Goal: Information Seeking & Learning: Find specific fact

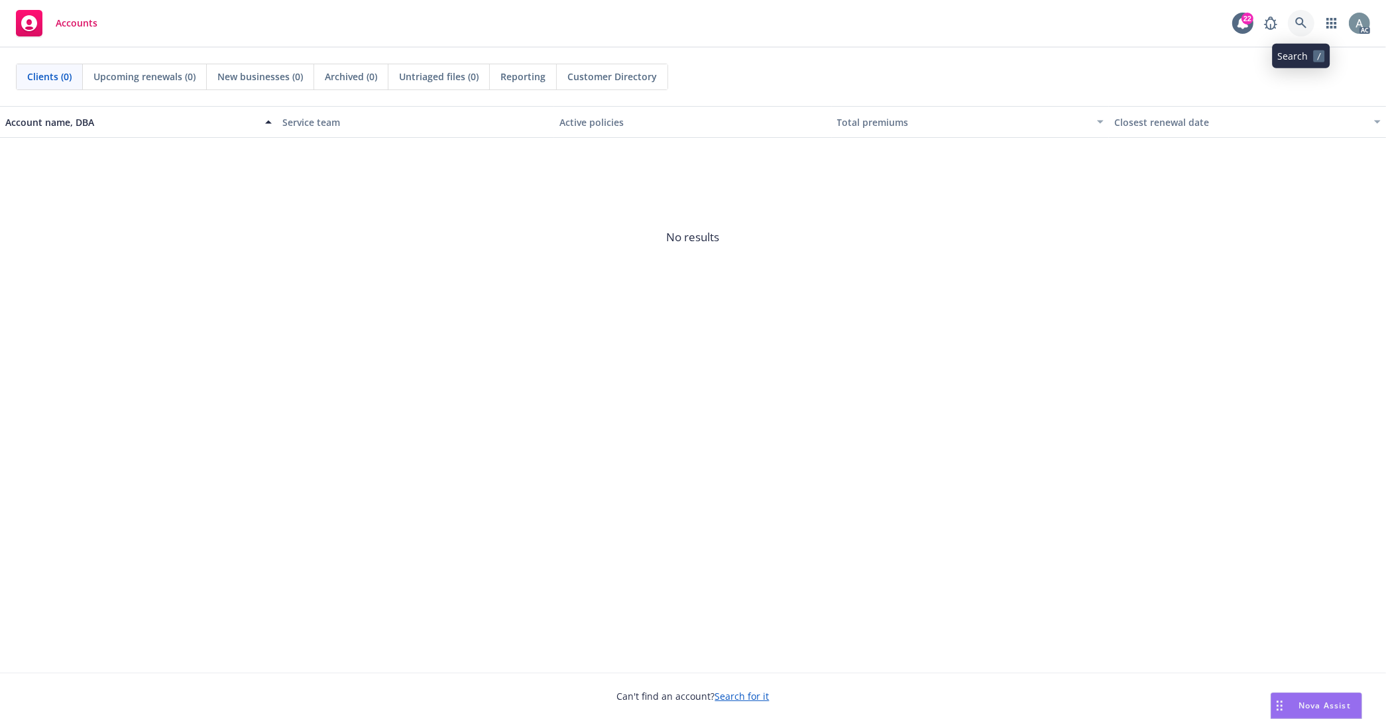
click at [1302, 23] on icon at bounding box center [1302, 23] width 12 height 12
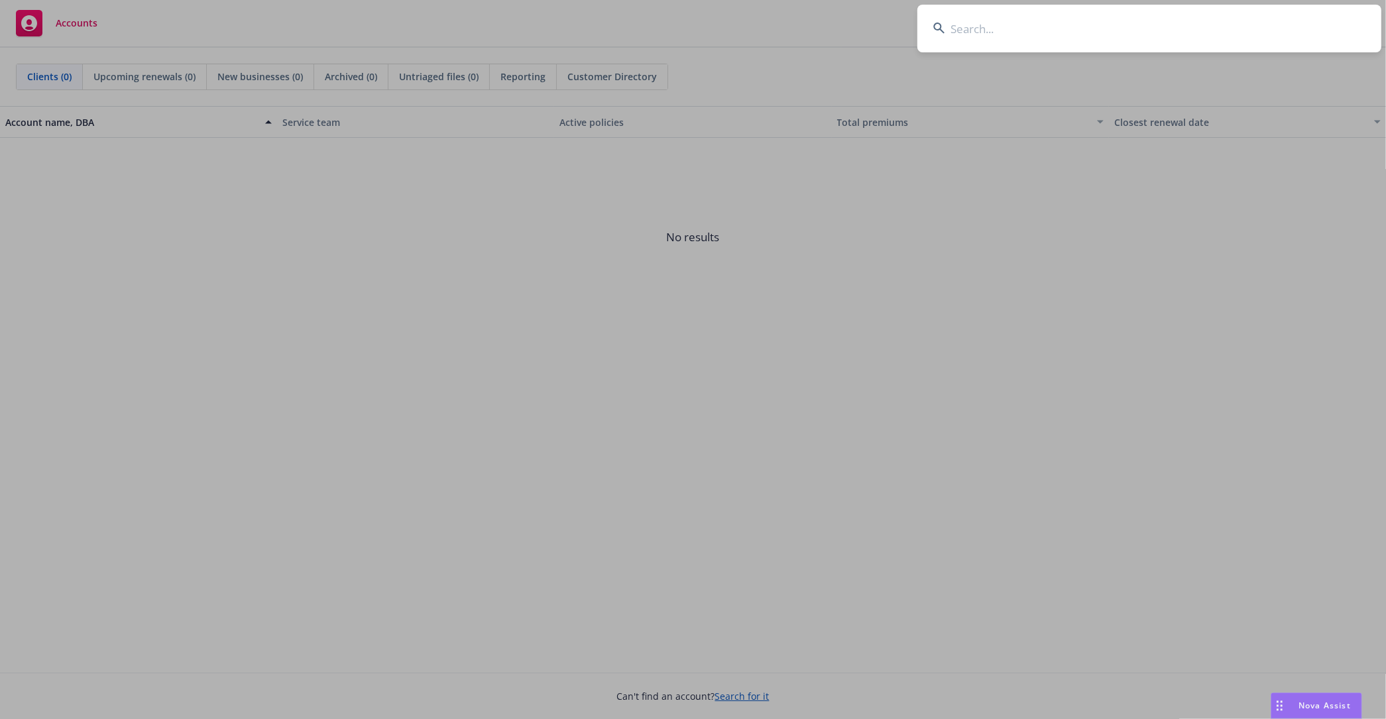
type input "TRU000347-02_2500"
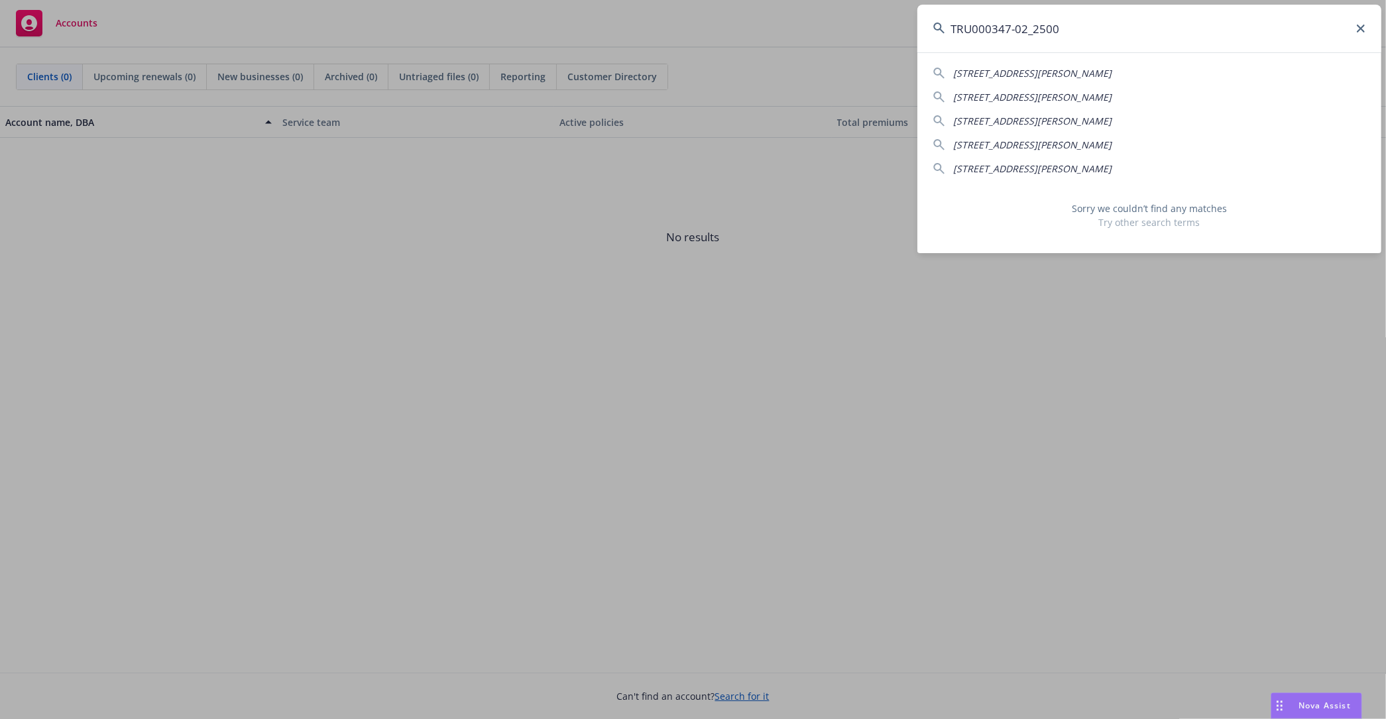
drag, startPoint x: 1081, startPoint y: 27, endPoint x: 928, endPoint y: 29, distance: 153.2
click at [928, 29] on input "TRU000347-02_2500" at bounding box center [1150, 29] width 464 height 48
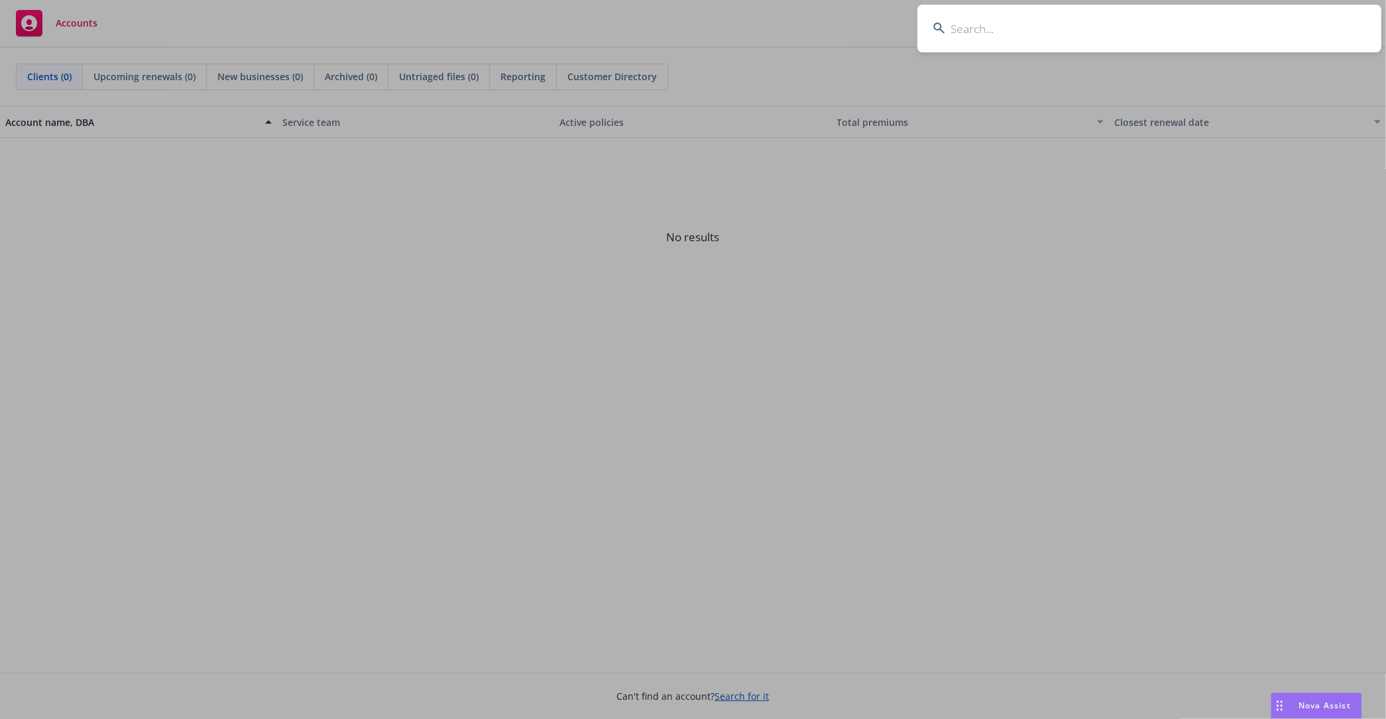
paste input "[PERSON_NAME] Irish Pub, Inc"
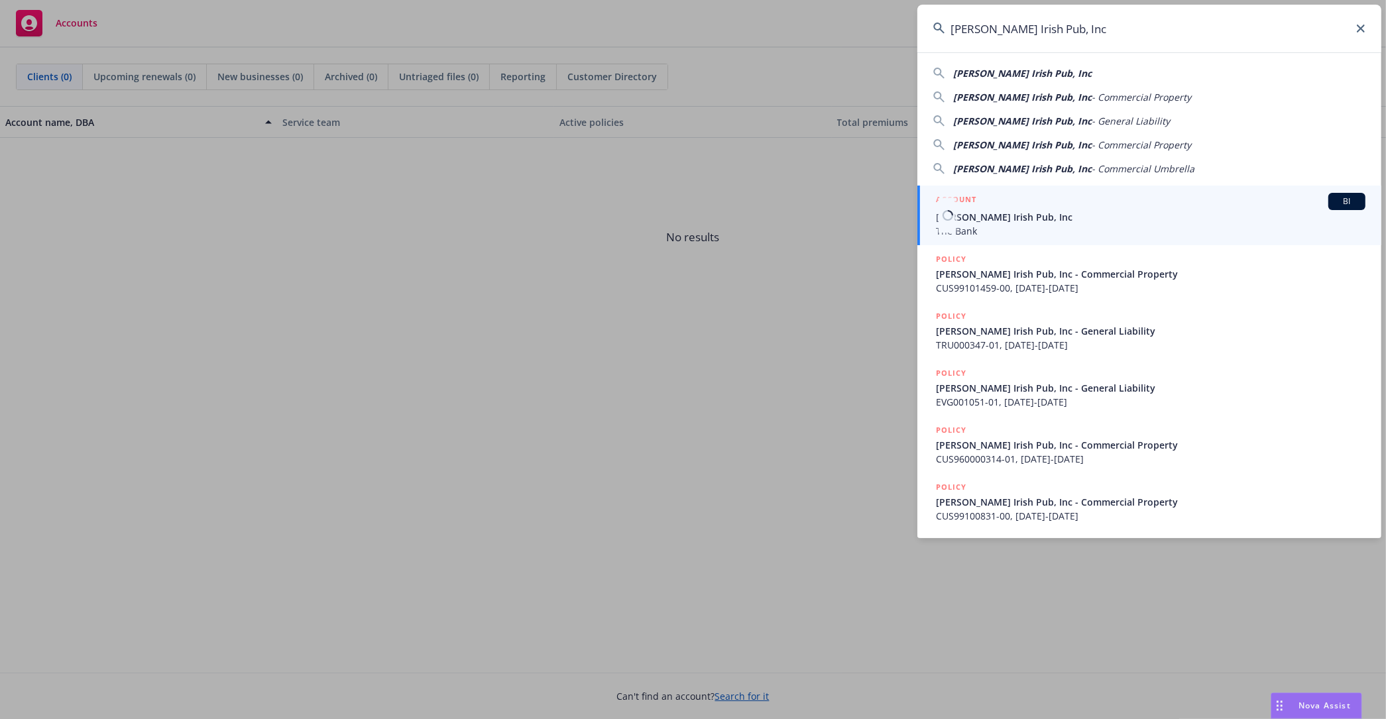
type input "[PERSON_NAME] Irish Pub, Inc"
click at [1067, 223] on span "[PERSON_NAME] Irish Pub, Inc" at bounding box center [1151, 217] width 430 height 14
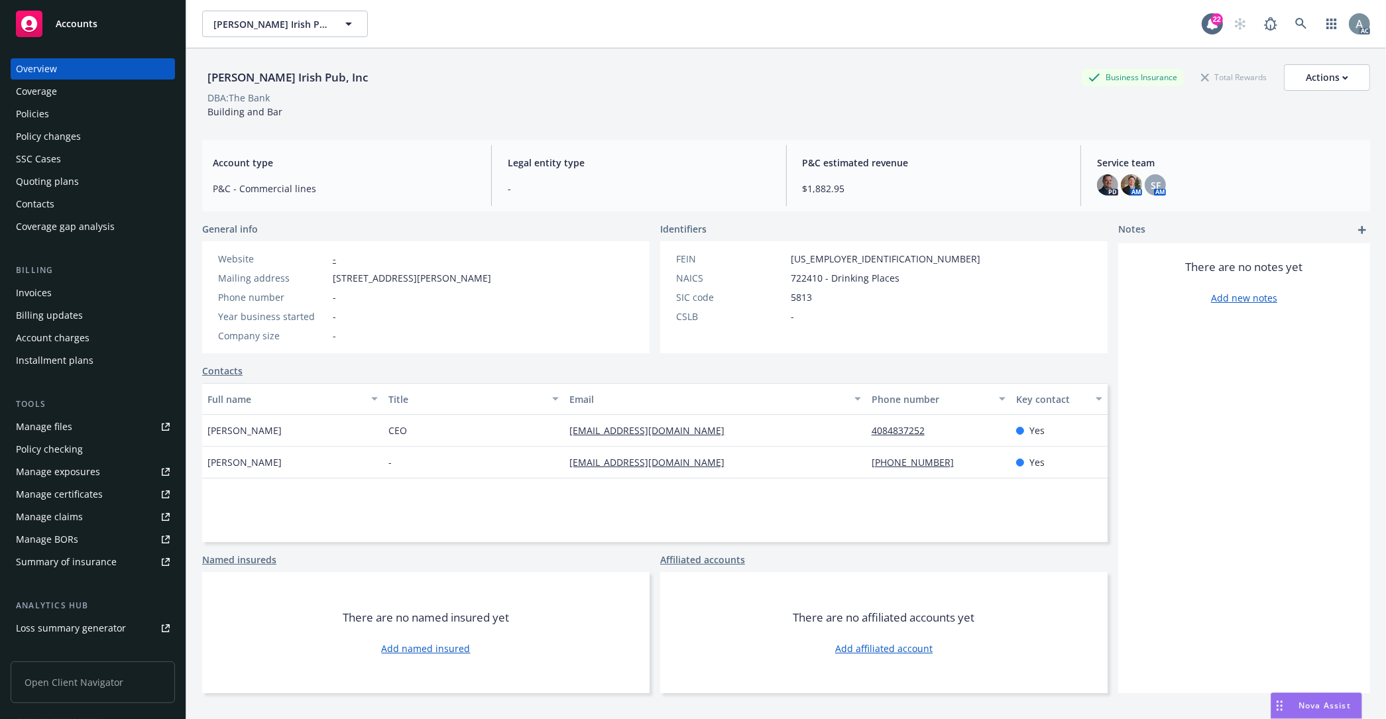
click at [56, 118] on div "Policies" at bounding box center [93, 113] width 154 height 21
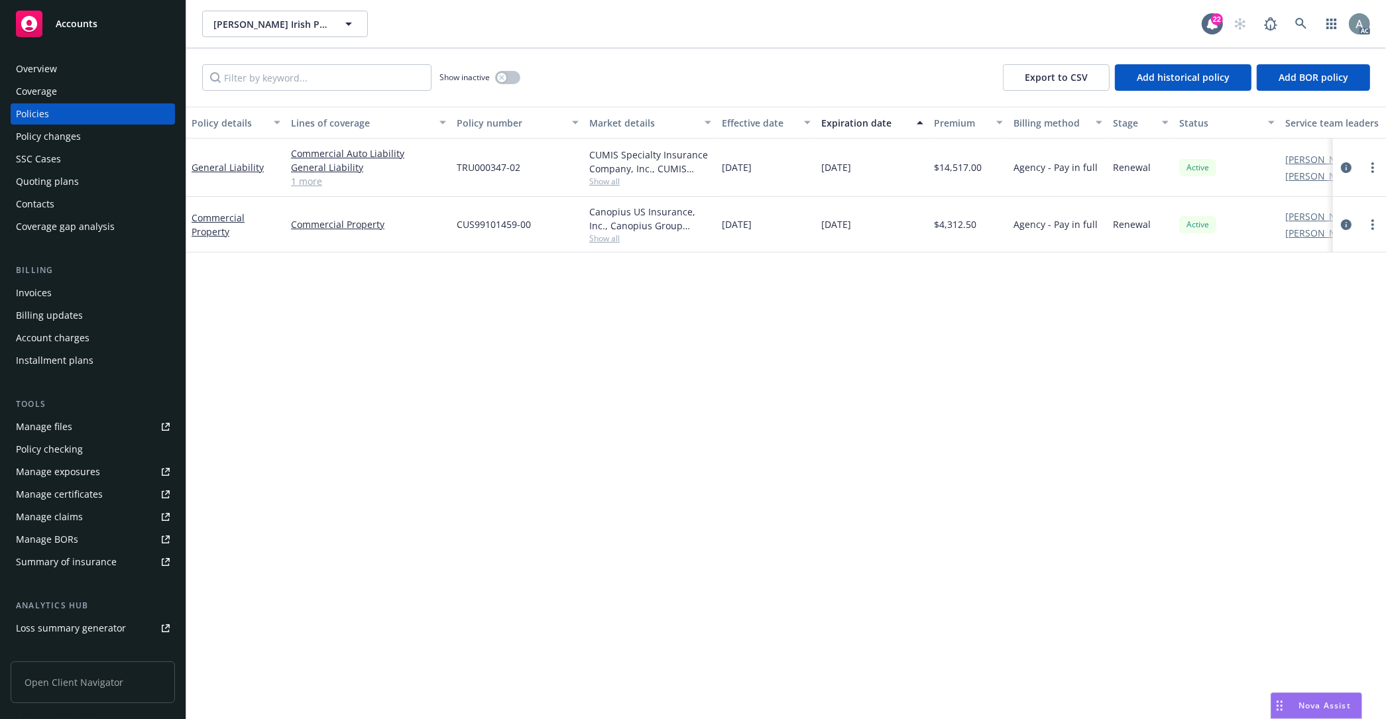
click at [1345, 166] on icon "circleInformation" at bounding box center [1346, 167] width 11 height 11
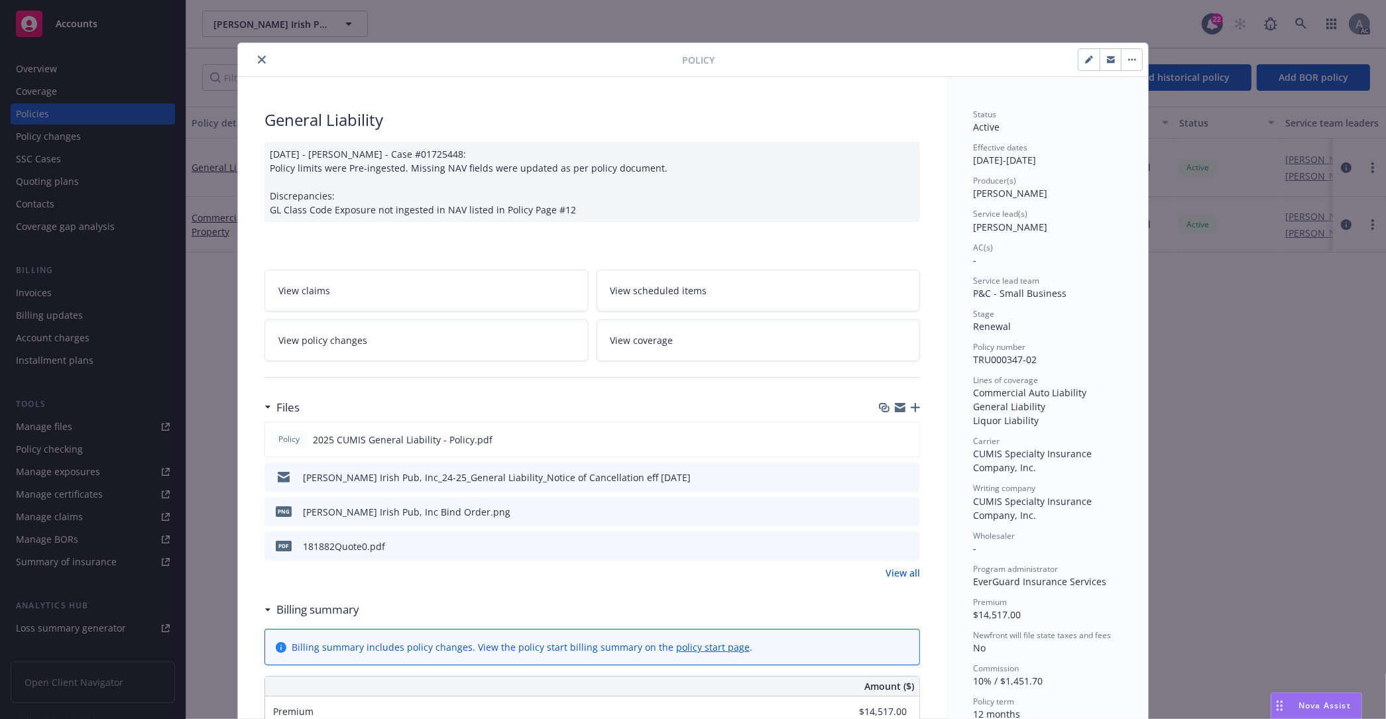
click at [901, 577] on link "View all" at bounding box center [903, 573] width 34 height 14
click at [258, 60] on icon "close" at bounding box center [262, 60] width 8 height 8
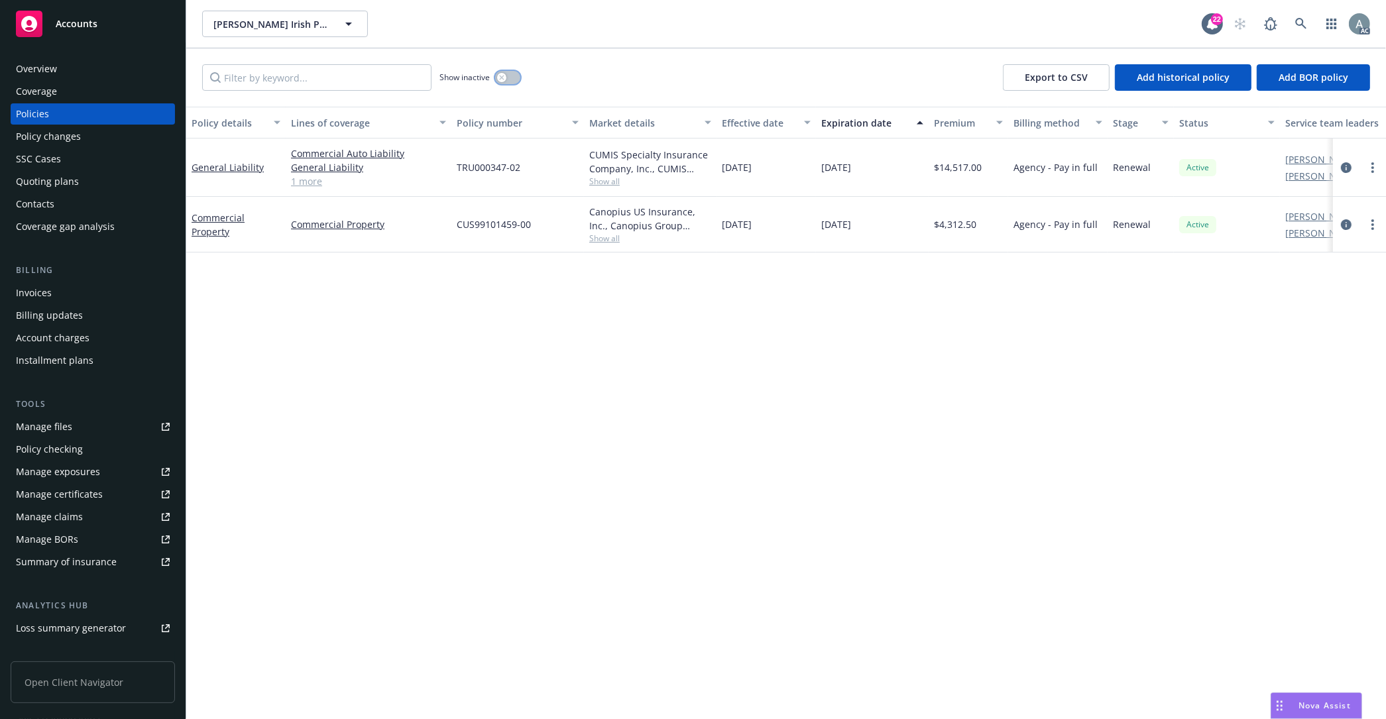
click at [511, 78] on button "button" at bounding box center [507, 77] width 25 height 13
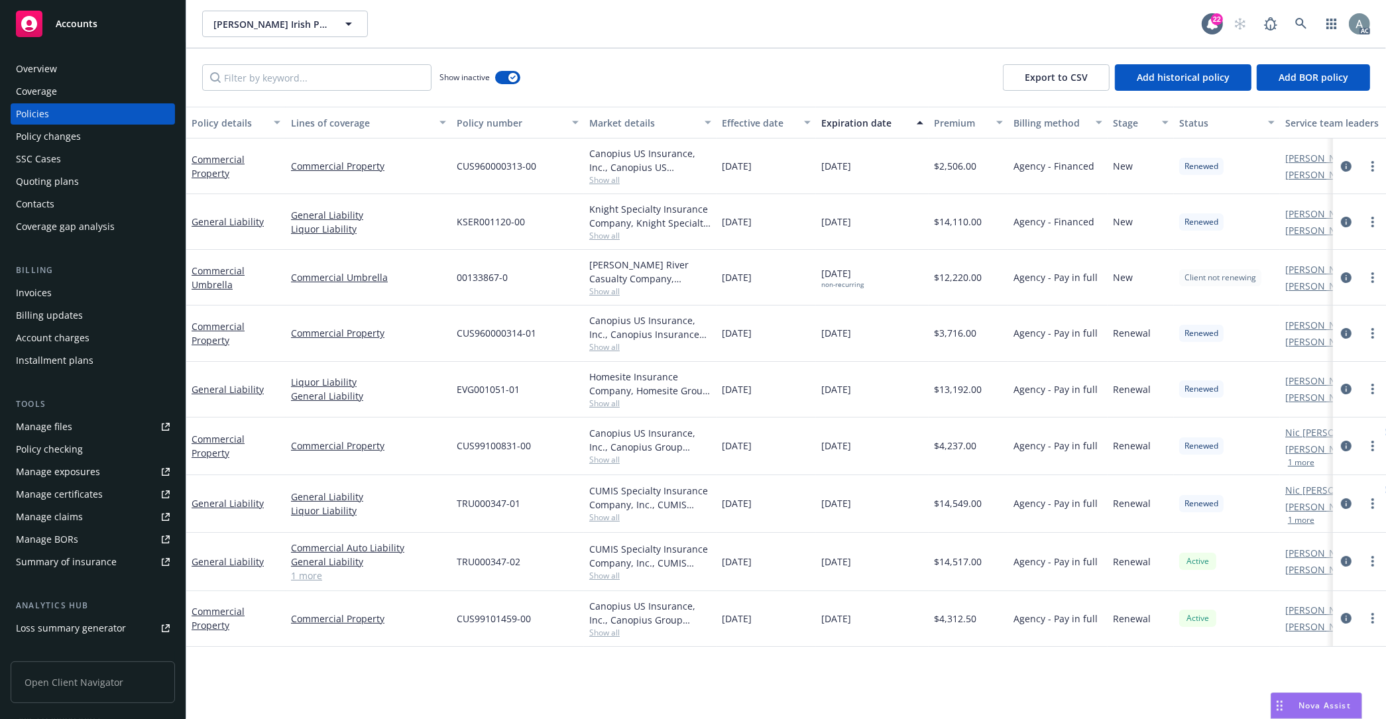
click at [499, 122] on div "Policy number" at bounding box center [510, 123] width 107 height 14
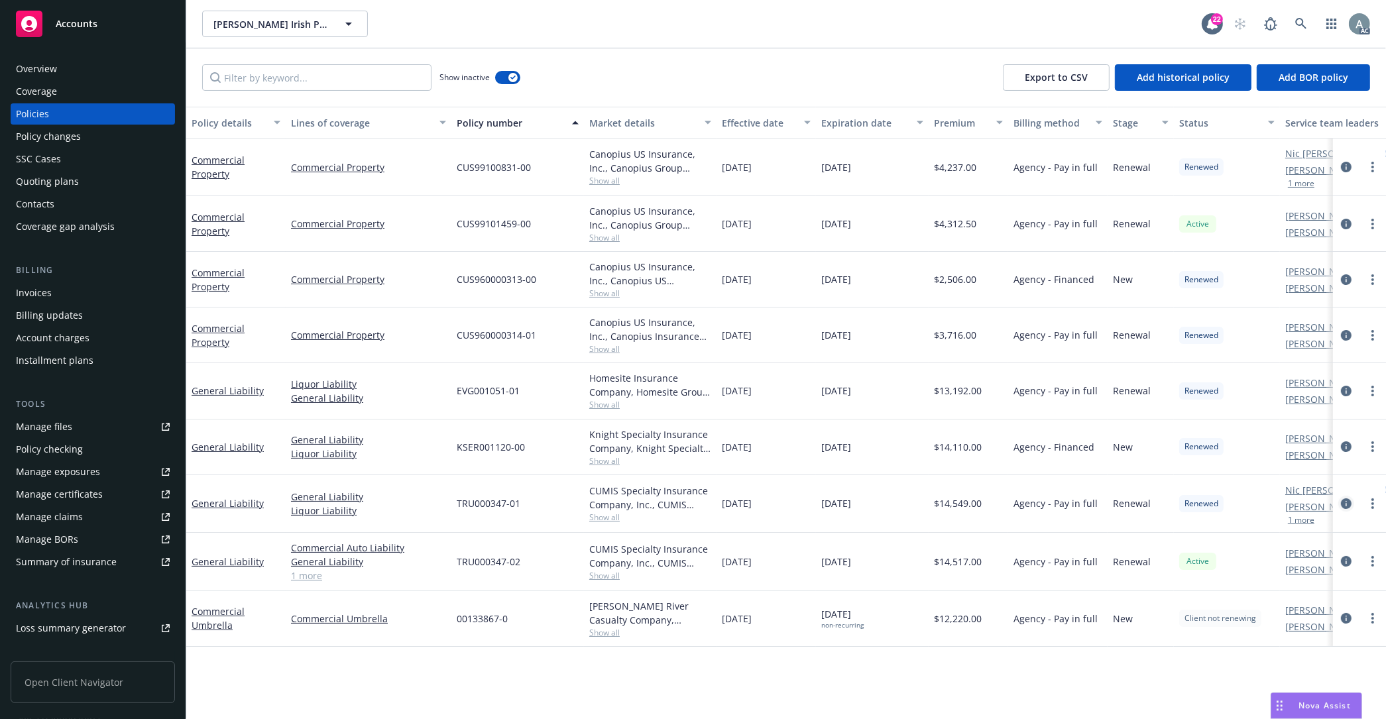
click at [1345, 503] on icon "circleInformation" at bounding box center [1346, 504] width 11 height 11
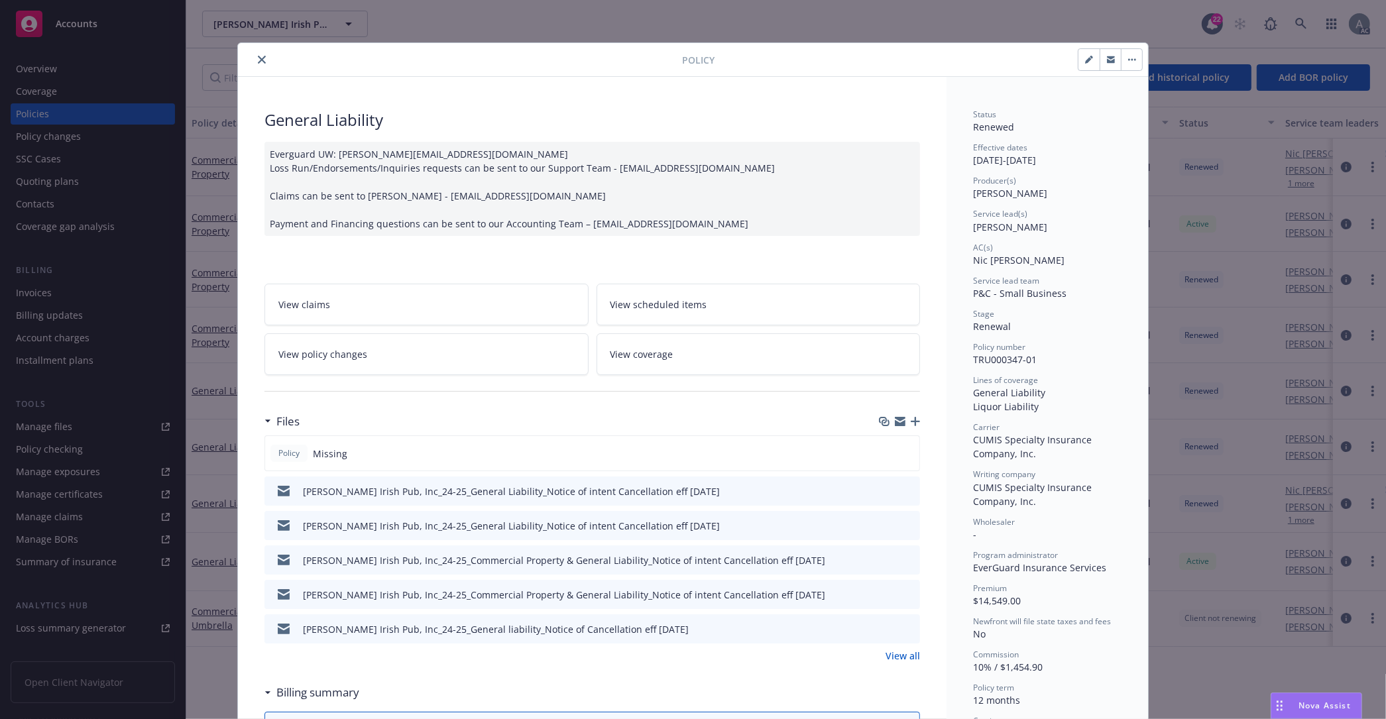
click at [907, 656] on link "View all" at bounding box center [903, 656] width 34 height 14
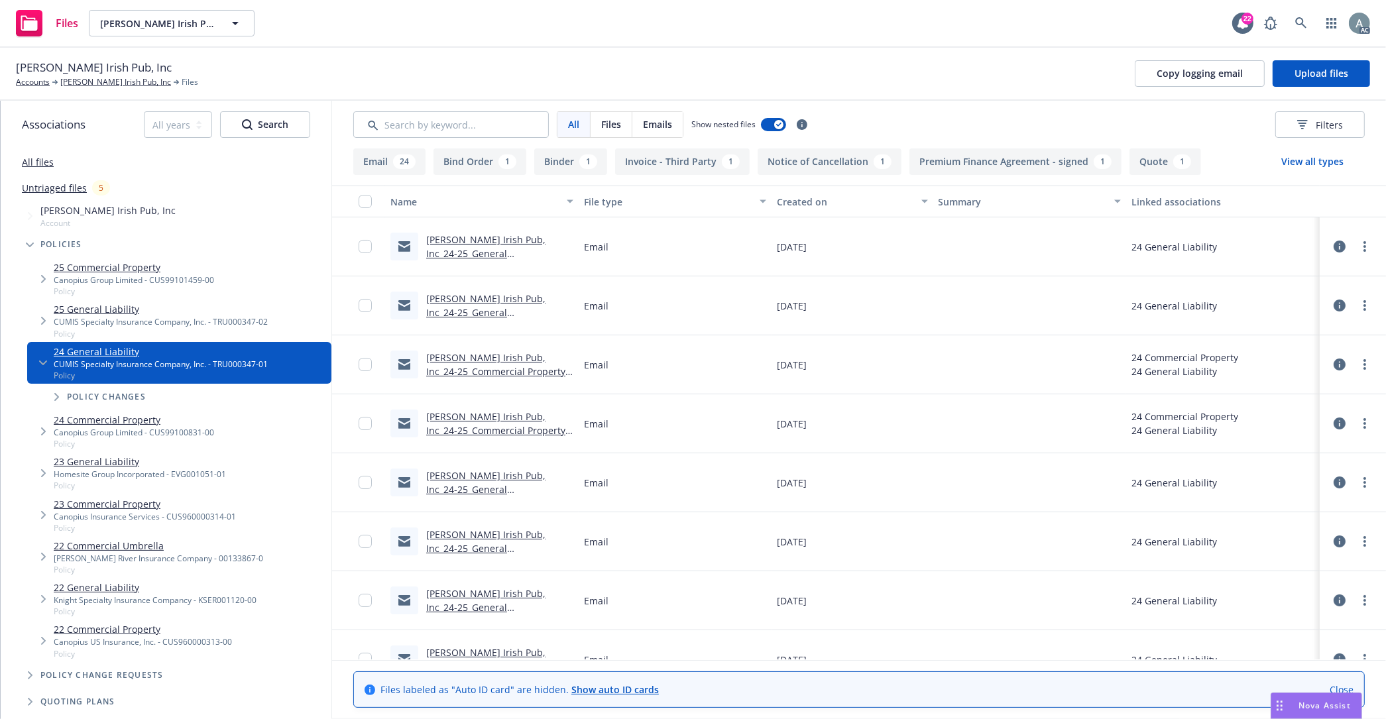
click at [679, 165] on button "Invoice - Third Party 1" at bounding box center [682, 162] width 135 height 27
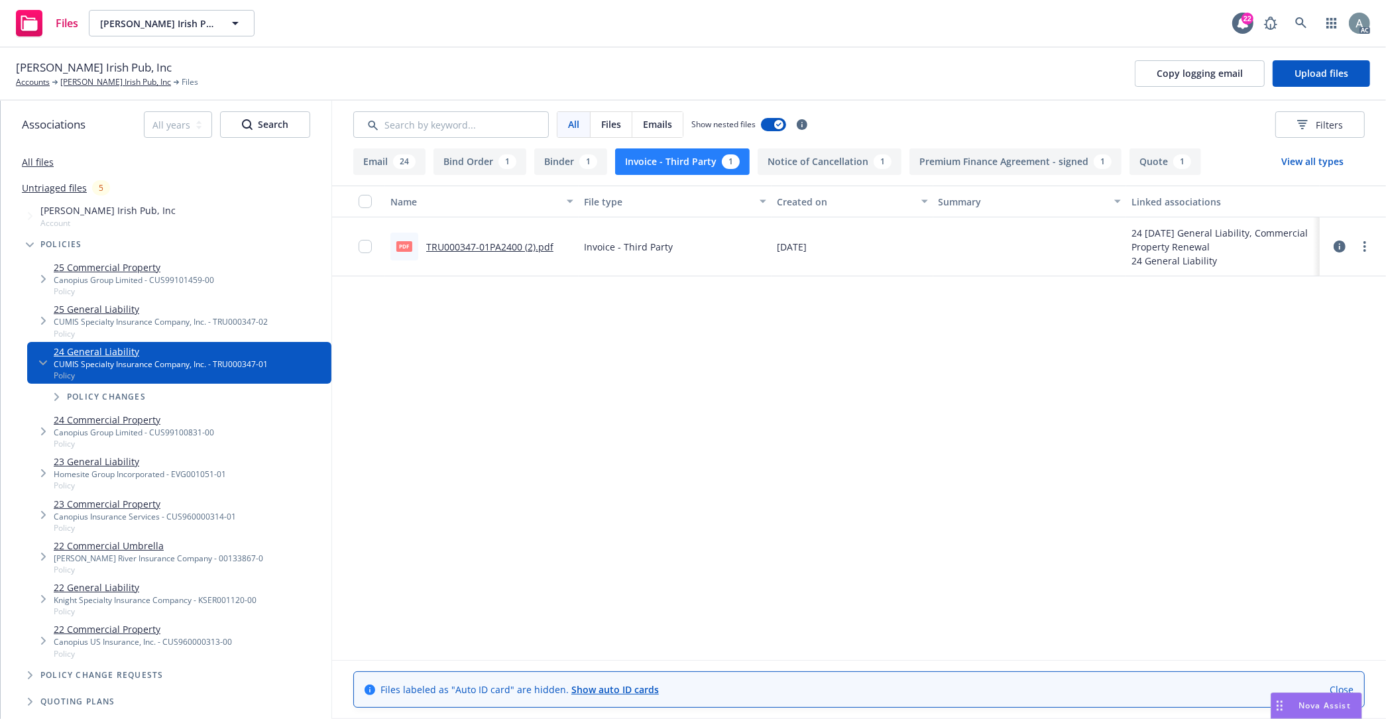
click at [513, 249] on link "TRU000347-01PA2400 (2).pdf" at bounding box center [489, 247] width 127 height 13
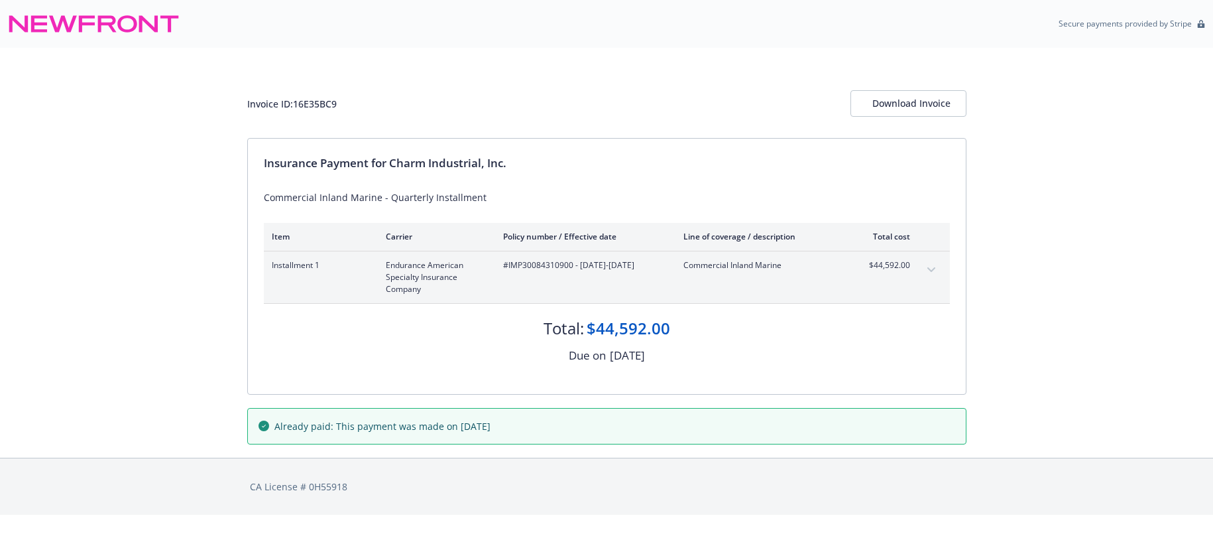
click at [934, 269] on icon "expand content" at bounding box center [931, 269] width 8 height 5
